Goal: Task Accomplishment & Management: Manage account settings

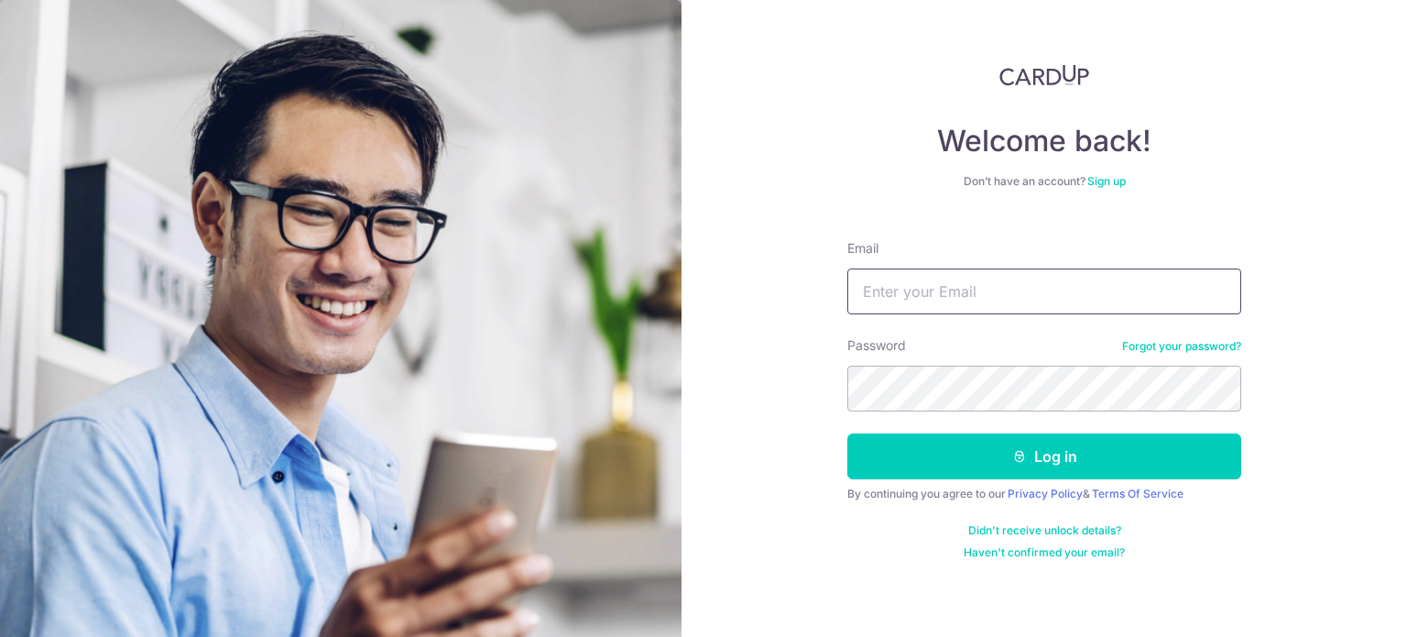
click at [938, 294] on input "Email" at bounding box center [1045, 291] width 394 height 46
type input "[PERSON_NAME][EMAIL_ADDRESS][DOMAIN_NAME]"
click at [848, 433] on button "Log in" at bounding box center [1045, 456] width 394 height 46
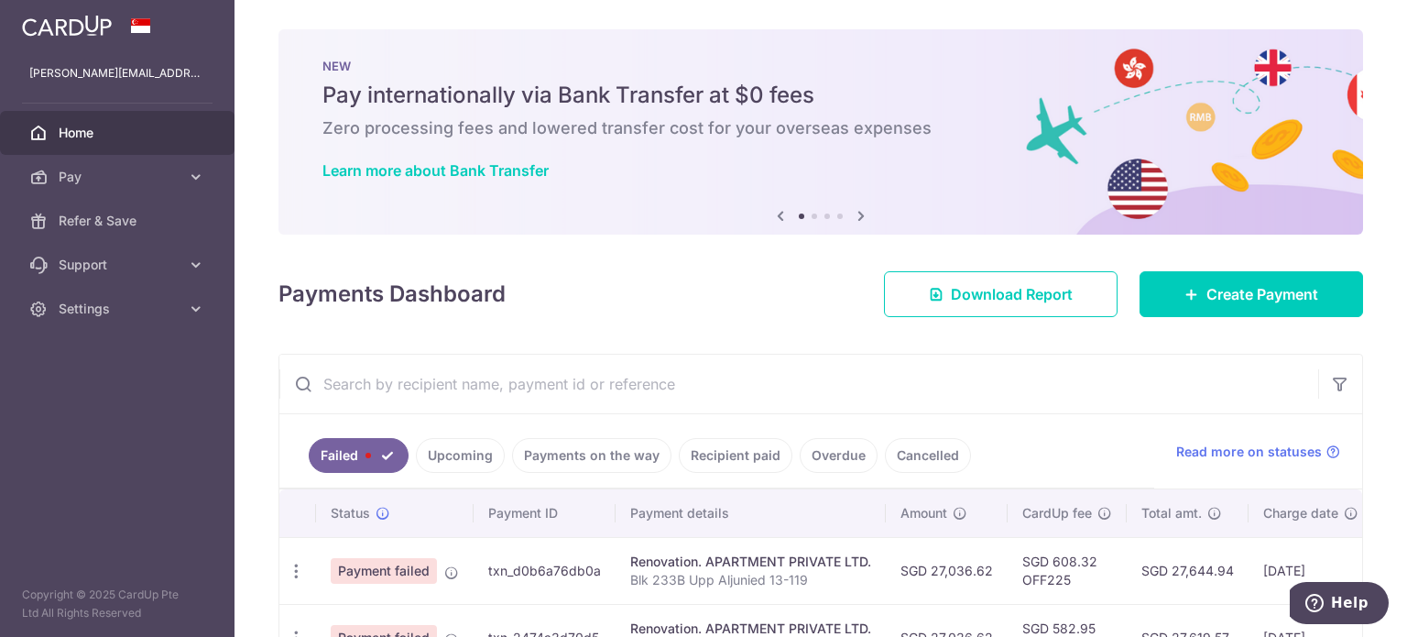
scroll to position [129, 0]
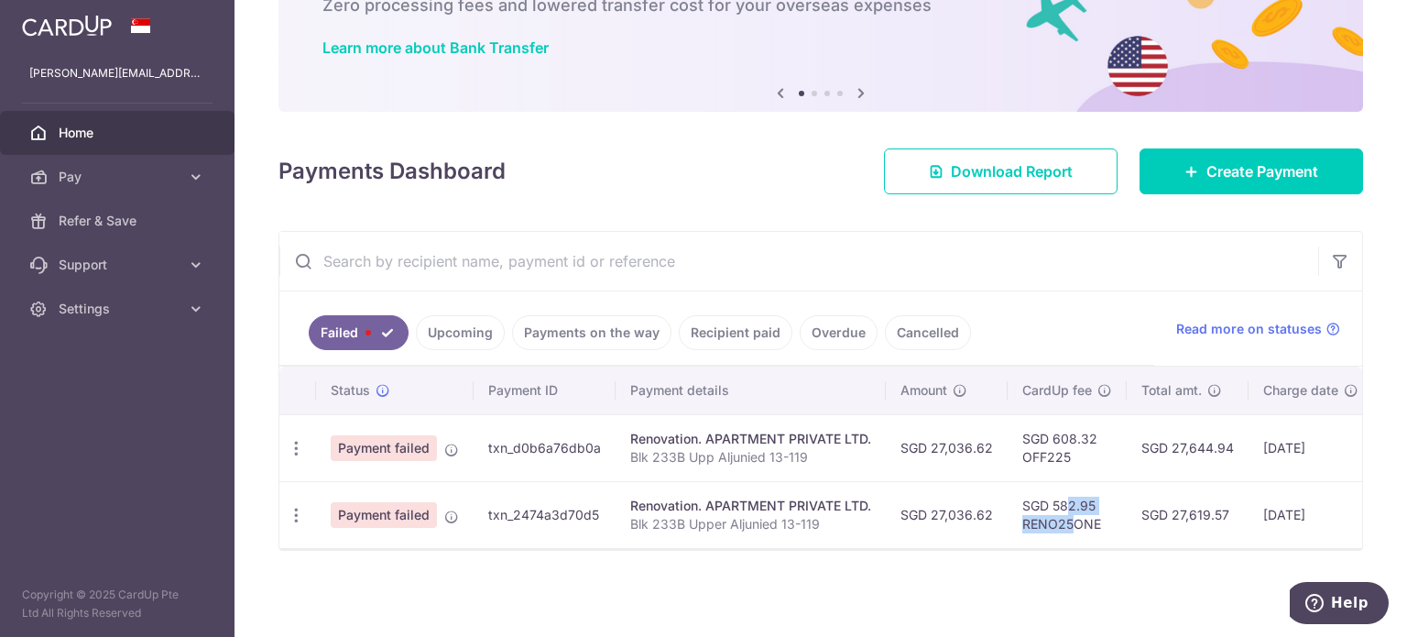
drag, startPoint x: 1070, startPoint y: 508, endPoint x: 1026, endPoint y: 505, distance: 44.1
click at [1026, 505] on td "SGD 582.95 RENO25ONE" at bounding box center [1067, 514] width 119 height 67
click at [1024, 508] on td "SGD 582.95 RENO25ONE" at bounding box center [1067, 514] width 119 height 67
click at [297, 509] on icon "button" at bounding box center [296, 515] width 19 height 19
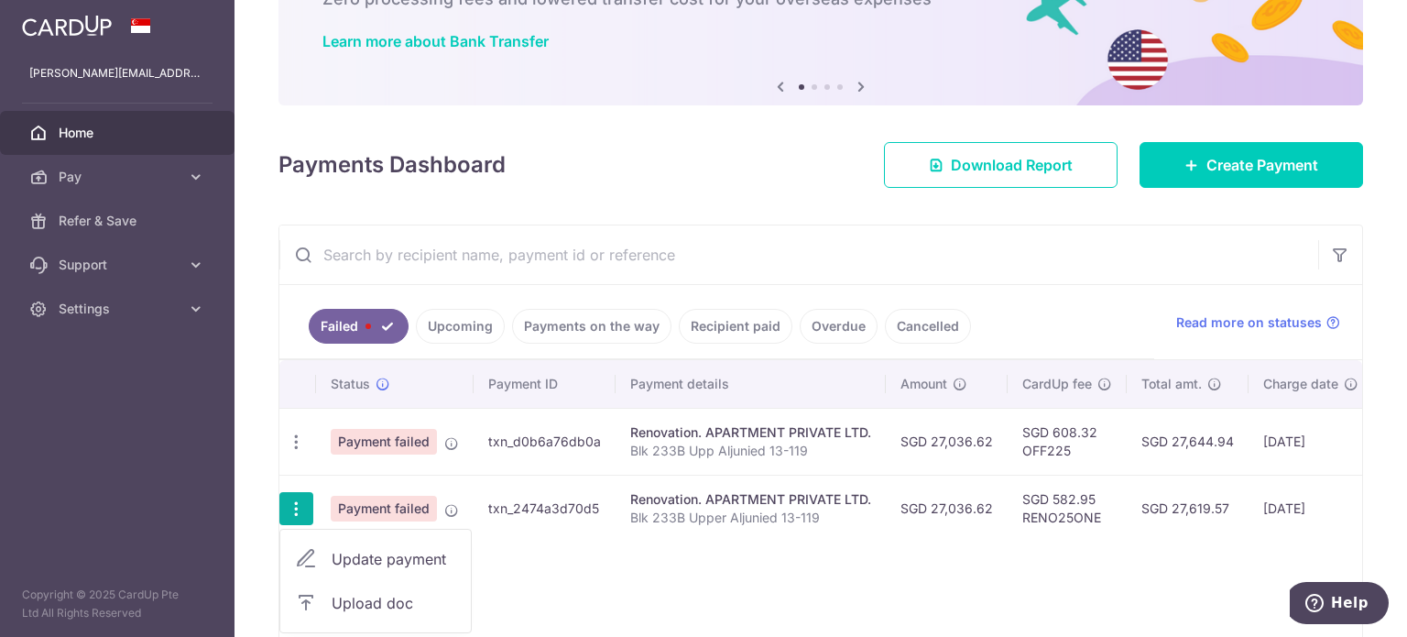
click at [335, 548] on span "Update payment" at bounding box center [394, 559] width 125 height 22
radio input "true"
type input "27,036.62"
type input "Blk 233B Upper Aljunied 13-119"
type input "Third payment"
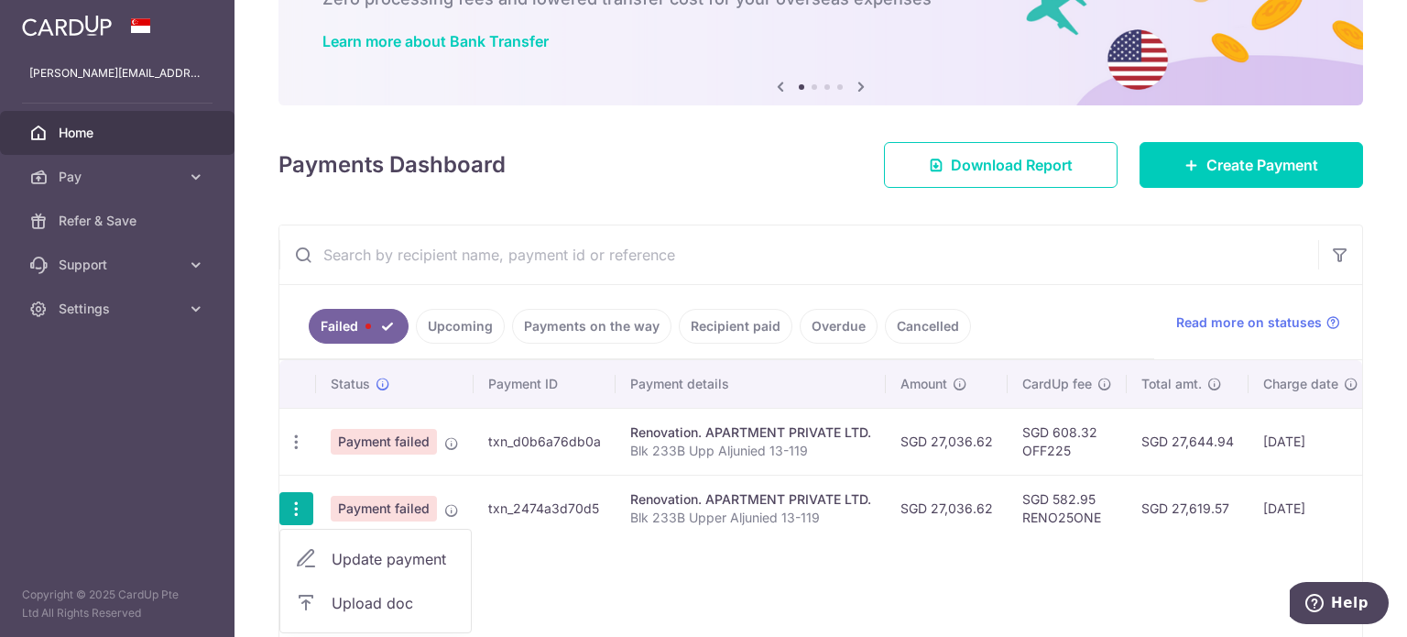
type input "RENO25ONE"
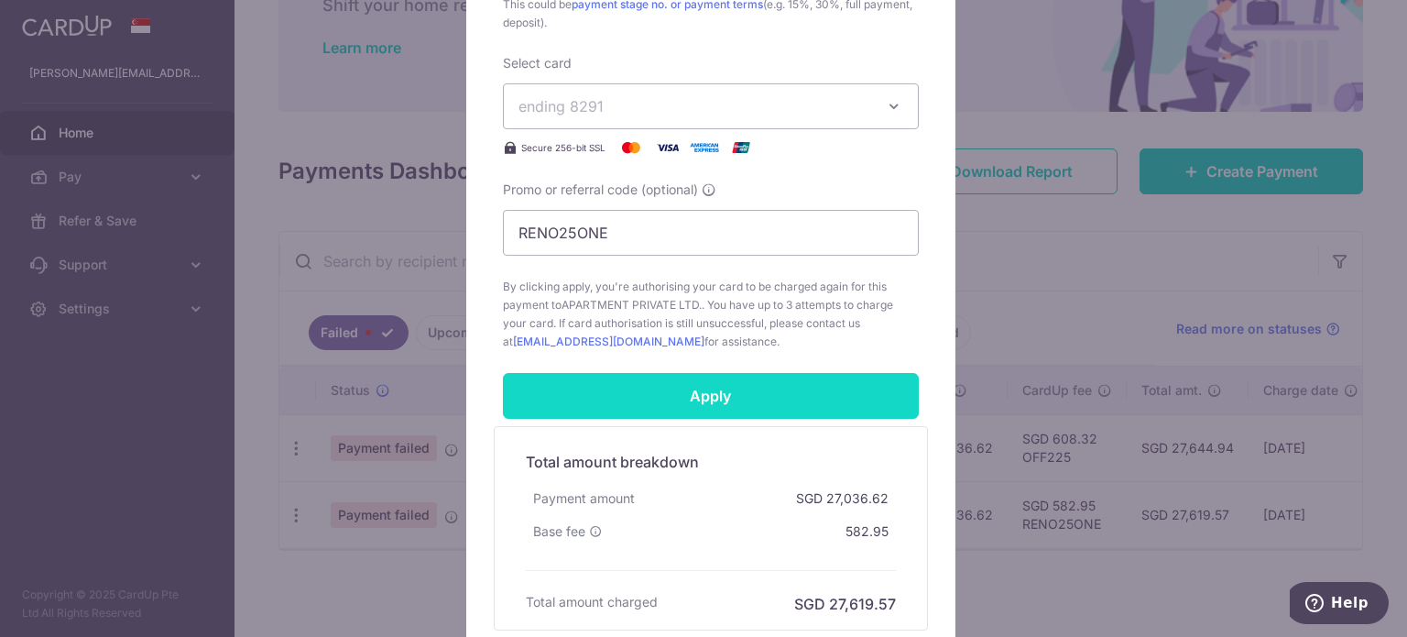
scroll to position [985, 0]
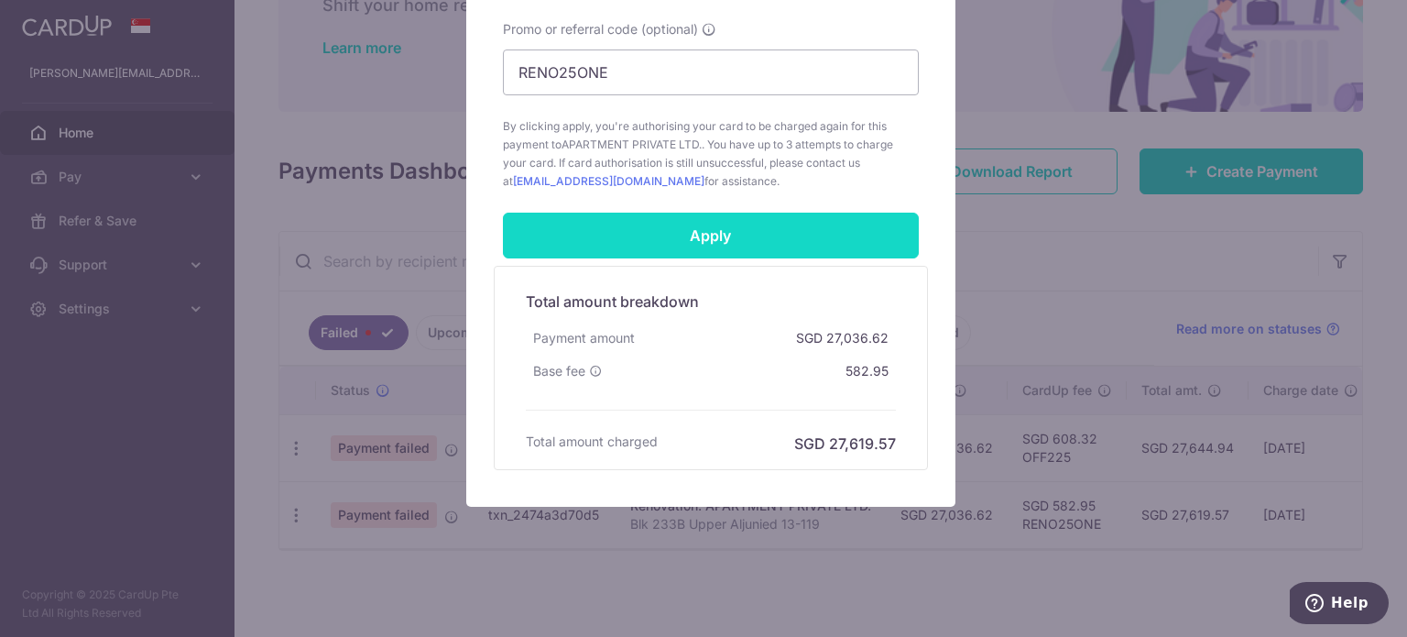
click at [685, 243] on input "Apply" at bounding box center [711, 236] width 416 height 46
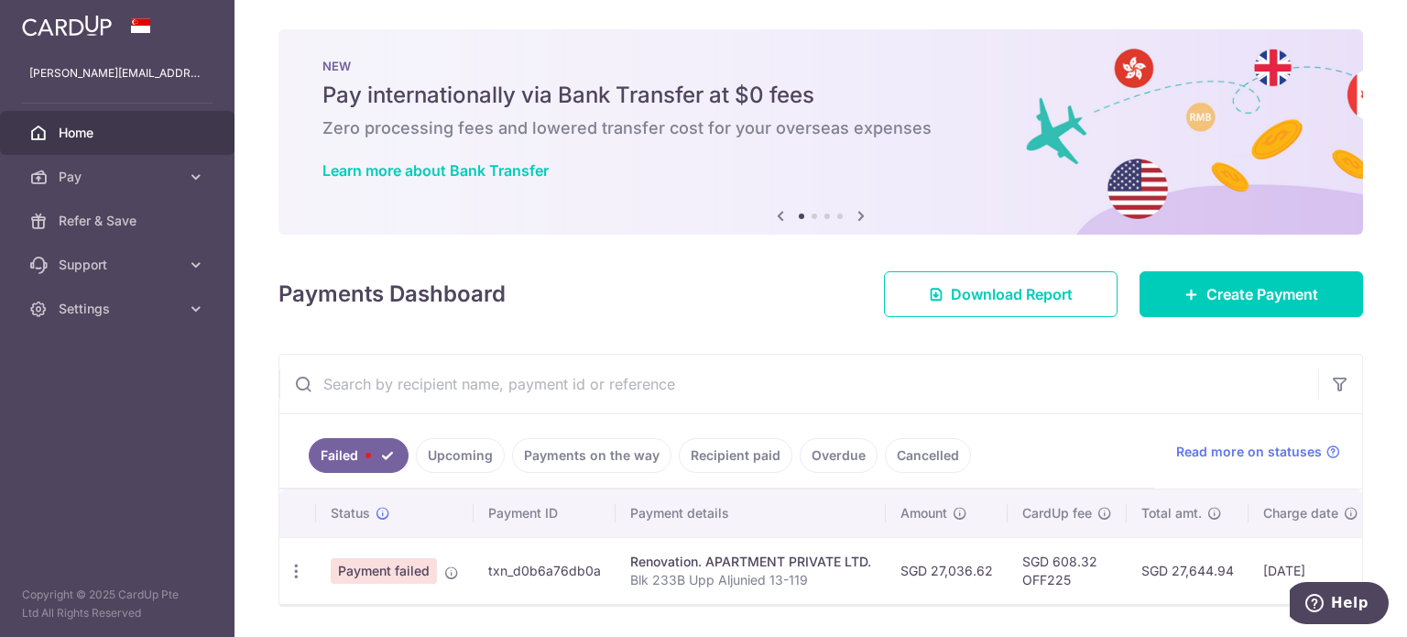
click at [464, 444] on link "Upcoming" at bounding box center [460, 455] width 89 height 35
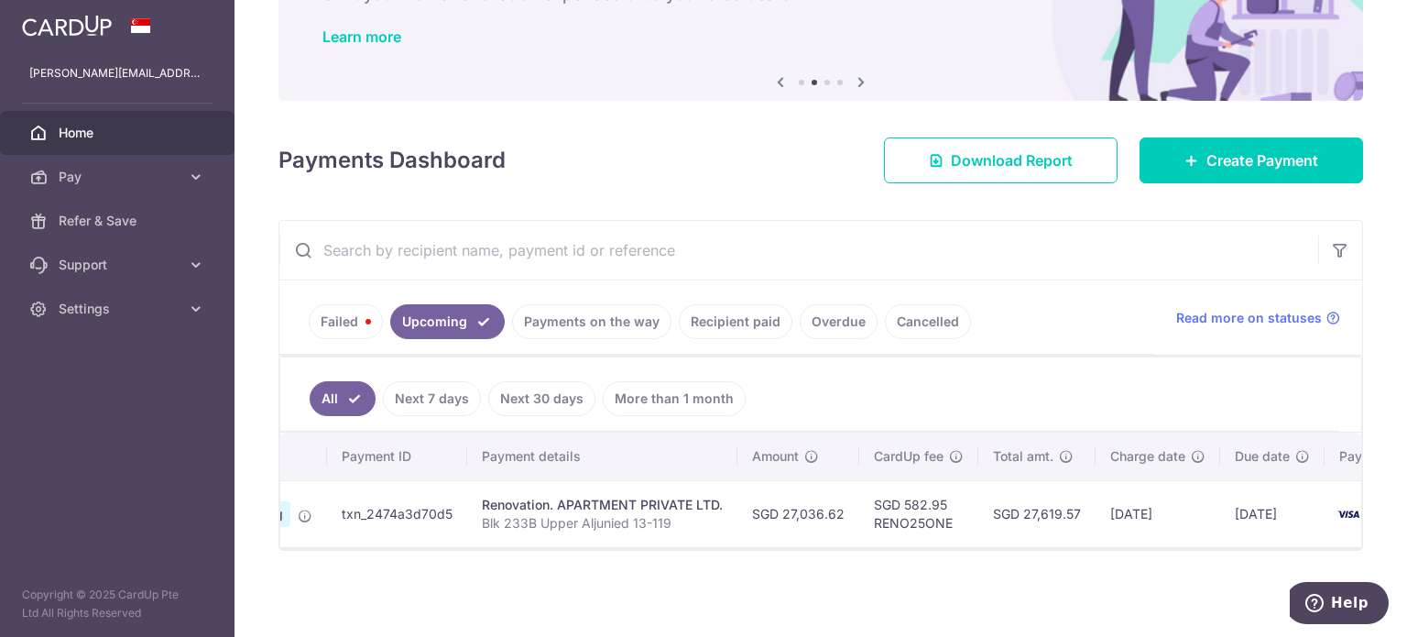
scroll to position [0, 224]
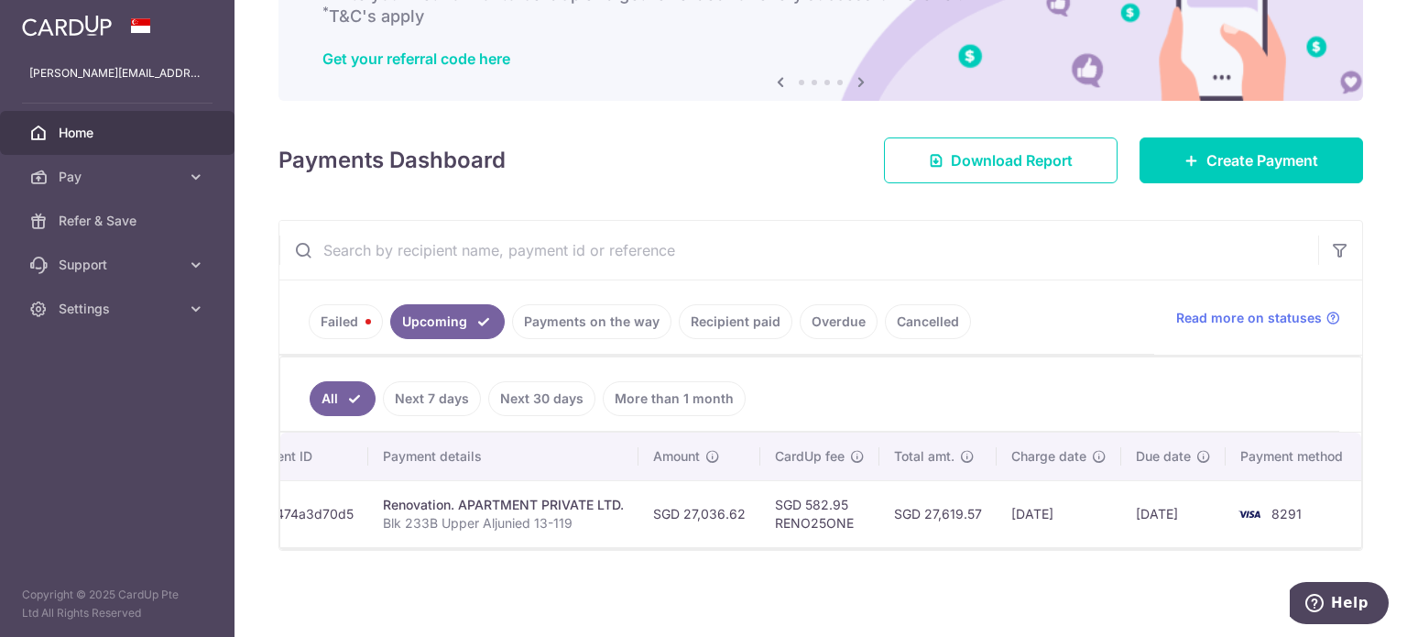
drag, startPoint x: 842, startPoint y: 620, endPoint x: 850, endPoint y: 548, distance: 72.9
click at [842, 620] on div "× Pause Schedule Pause all future payments in this series Pause just this one p…" at bounding box center [821, 318] width 1173 height 637
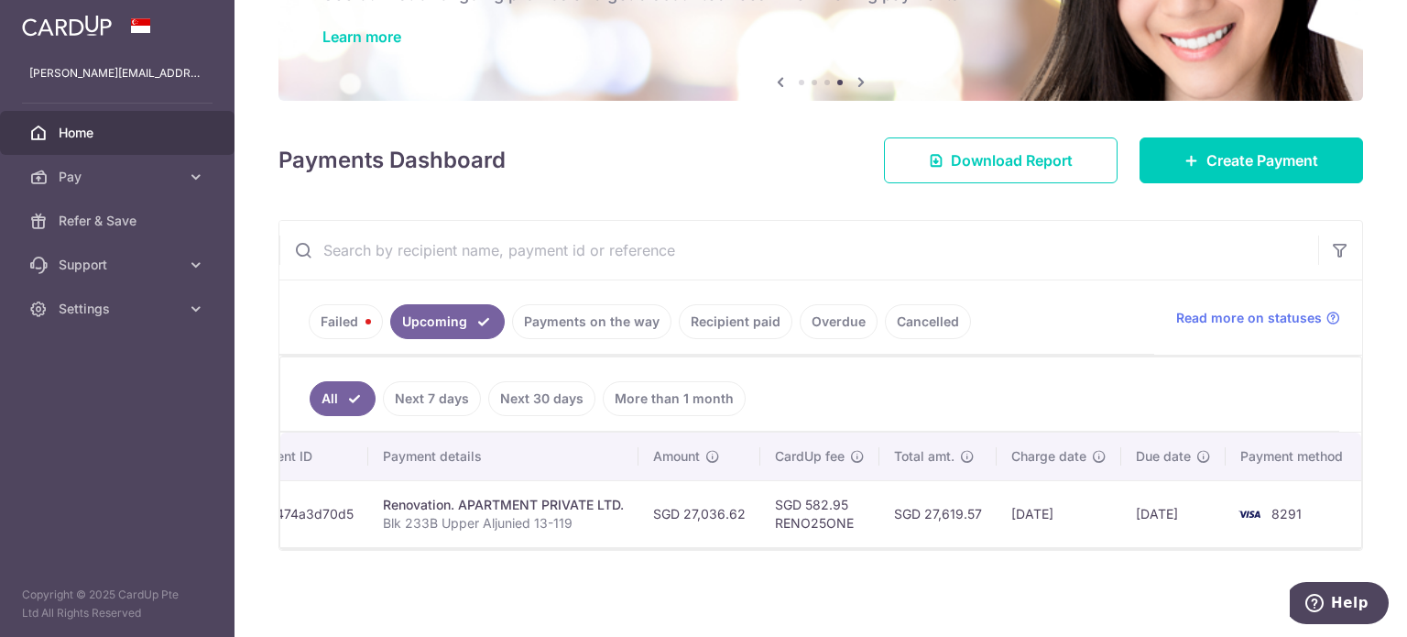
click at [750, 315] on link "Recipient paid" at bounding box center [736, 321] width 114 height 35
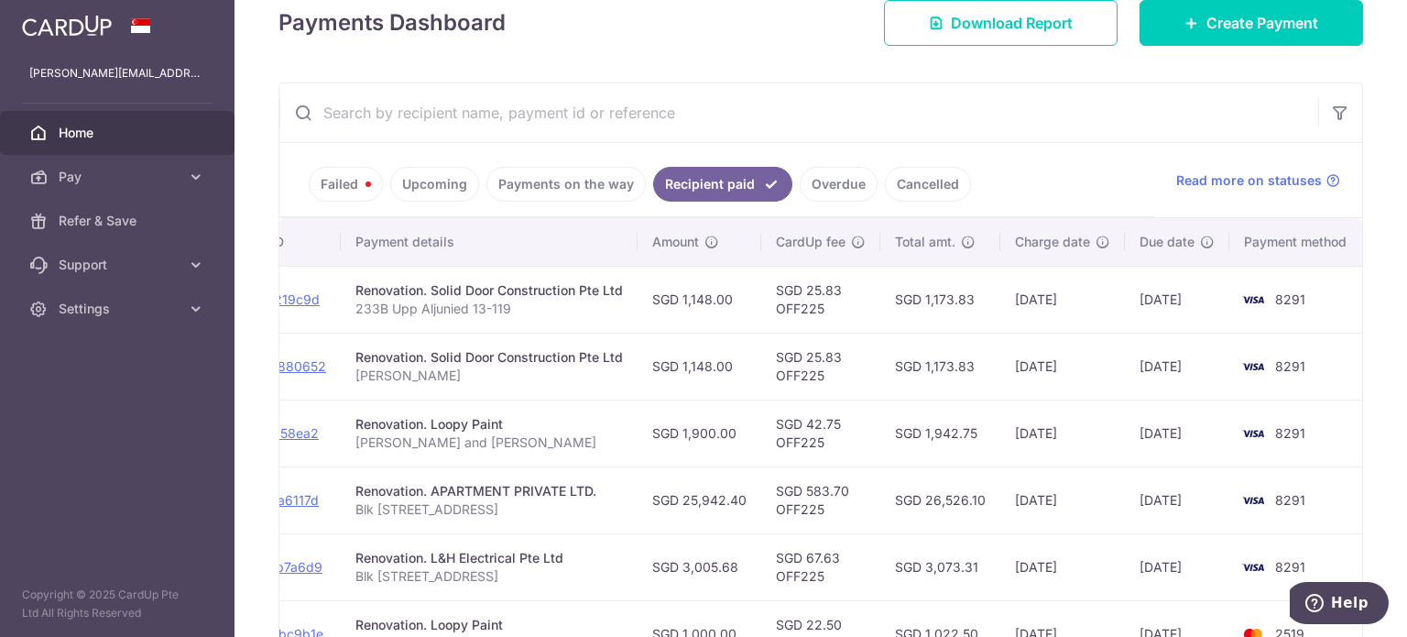
scroll to position [0, 83]
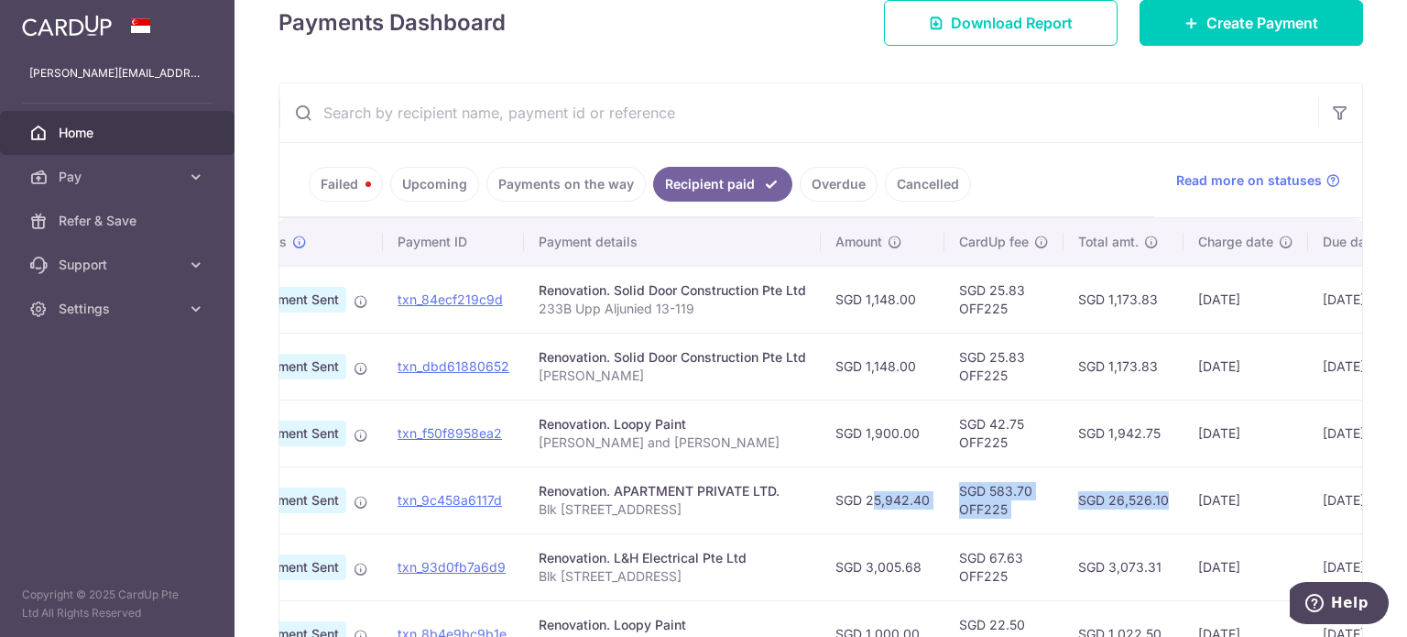
drag, startPoint x: 849, startPoint y: 501, endPoint x: 1134, endPoint y: 516, distance: 285.3
click at [1134, 516] on tr "PDF Receipt Payment Sent txn_9c458a6117d Renovation. APARTMENT PRIVATE LTD. Blk…" at bounding box center [874, 499] width 1356 height 67
click at [1134, 516] on td "SGD 26,526.10" at bounding box center [1124, 499] width 120 height 67
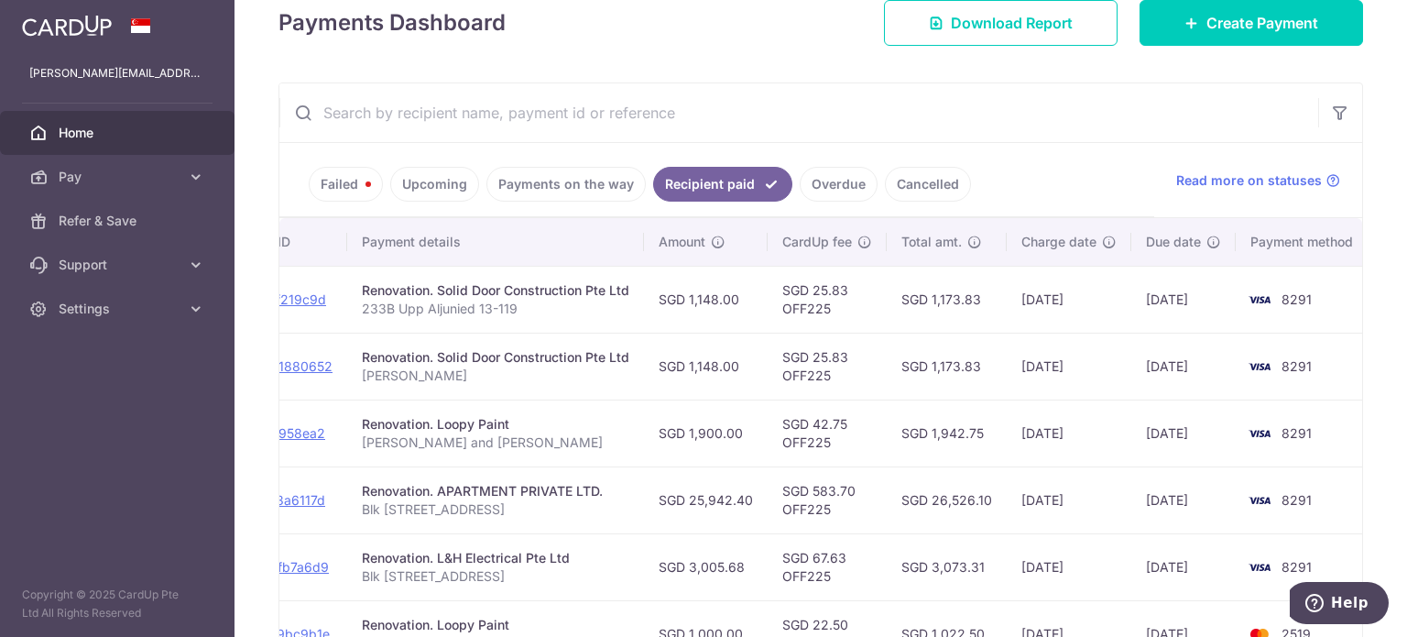
scroll to position [0, 270]
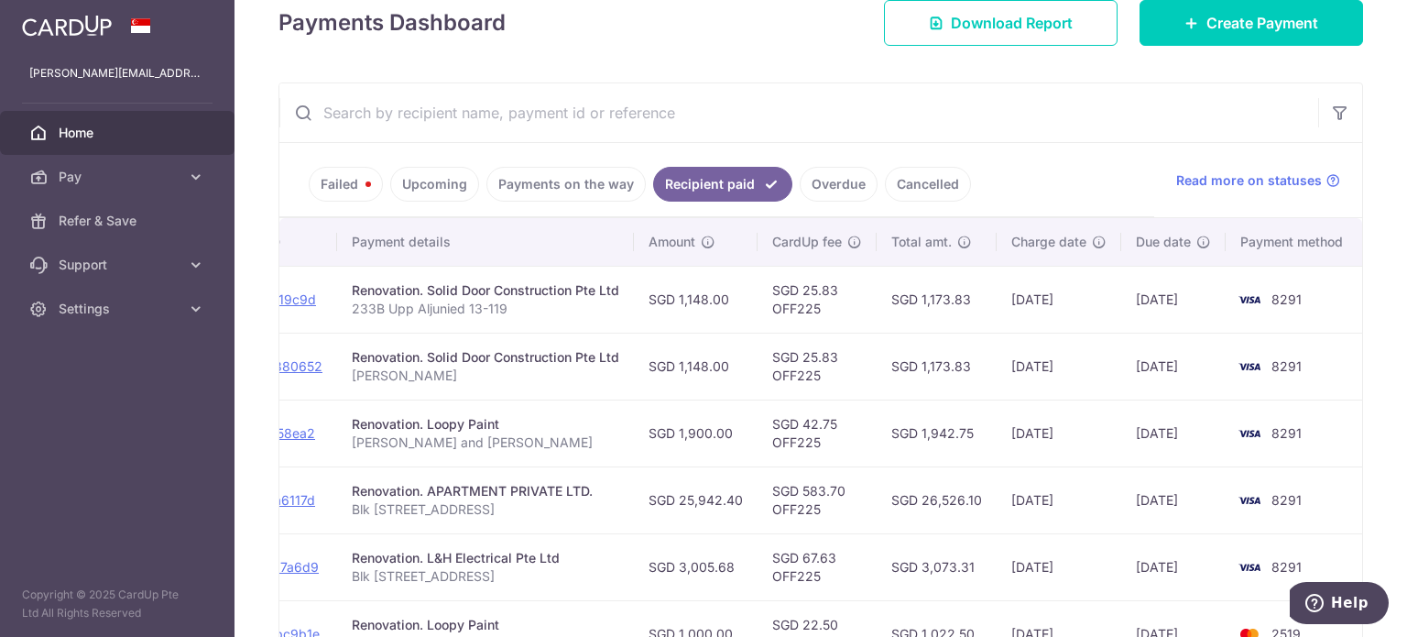
drag, startPoint x: 980, startPoint y: 496, endPoint x: 887, endPoint y: 505, distance: 93.0
click at [887, 505] on td "SGD 26,526.10" at bounding box center [937, 499] width 120 height 67
copy td "SGD 26,526.10"
